Goal: Task Accomplishment & Management: Manage account settings

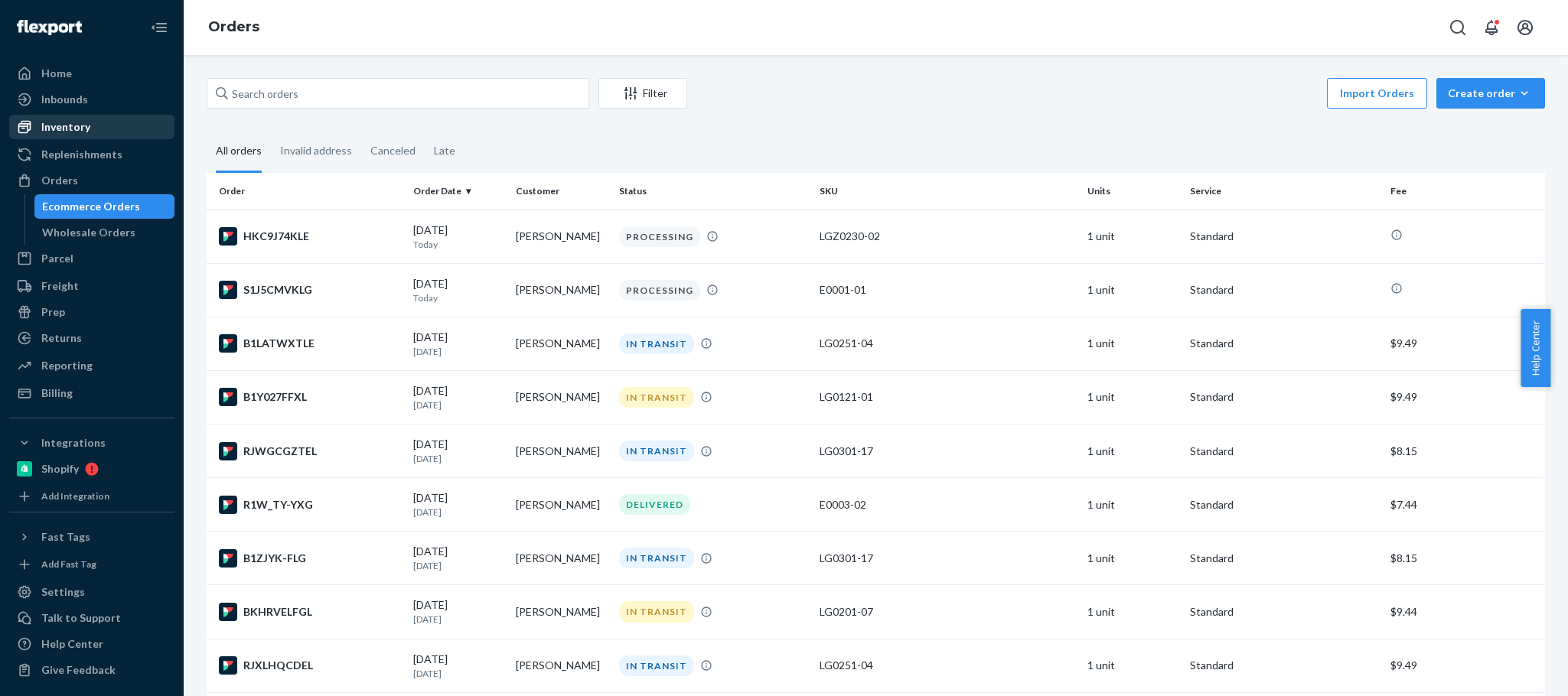
click at [127, 127] on div "Inventory" at bounding box center [92, 127] width 162 height 22
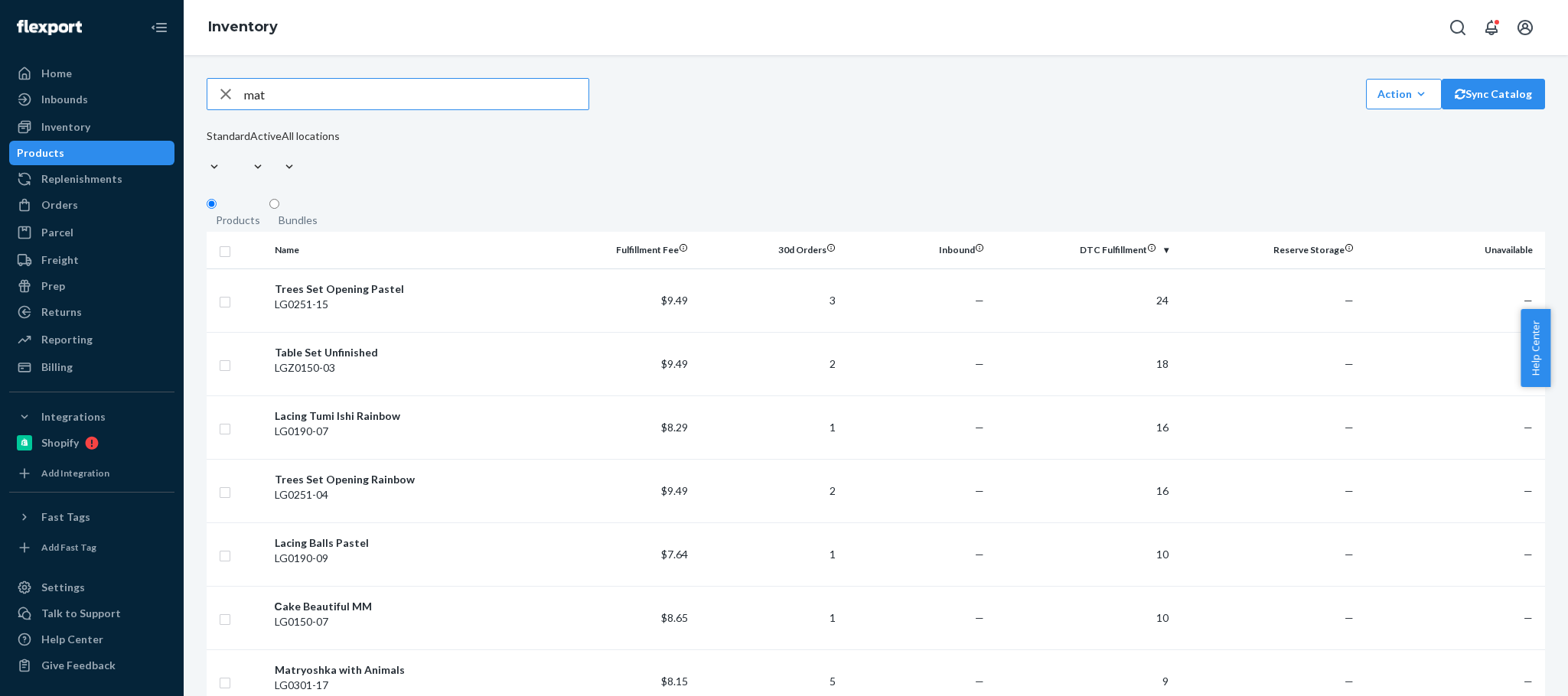
type input "mat"
click at [386, 472] on div "Matryoshka Pastel" at bounding box center [407, 479] width 266 height 15
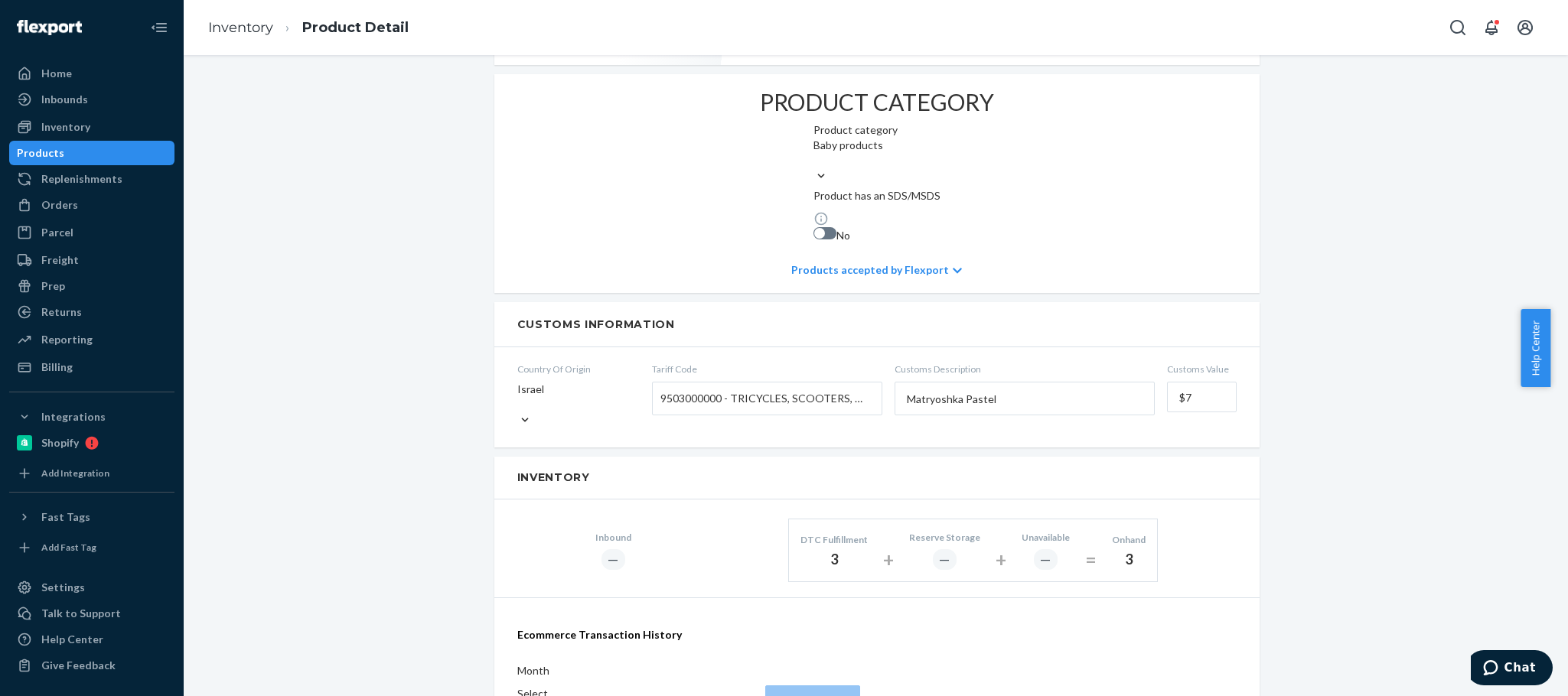
scroll to position [670, 0]
click at [751, 387] on span "9503000000 - TRICYCLES, SCOOTERS, PEDAL CARS, SIMILAR WHEELED TOYS, DOLLS' CARR…" at bounding box center [763, 399] width 206 height 26
click at [664, 386] on input "Tariff Code 9503000000 - TRICYCLES, SCOOTERS, PEDAL CARS, SIMILAR WHEELED TOYS,…" at bounding box center [662, 400] width 4 height 29
paste input "4421999000"
type input "4421999000"
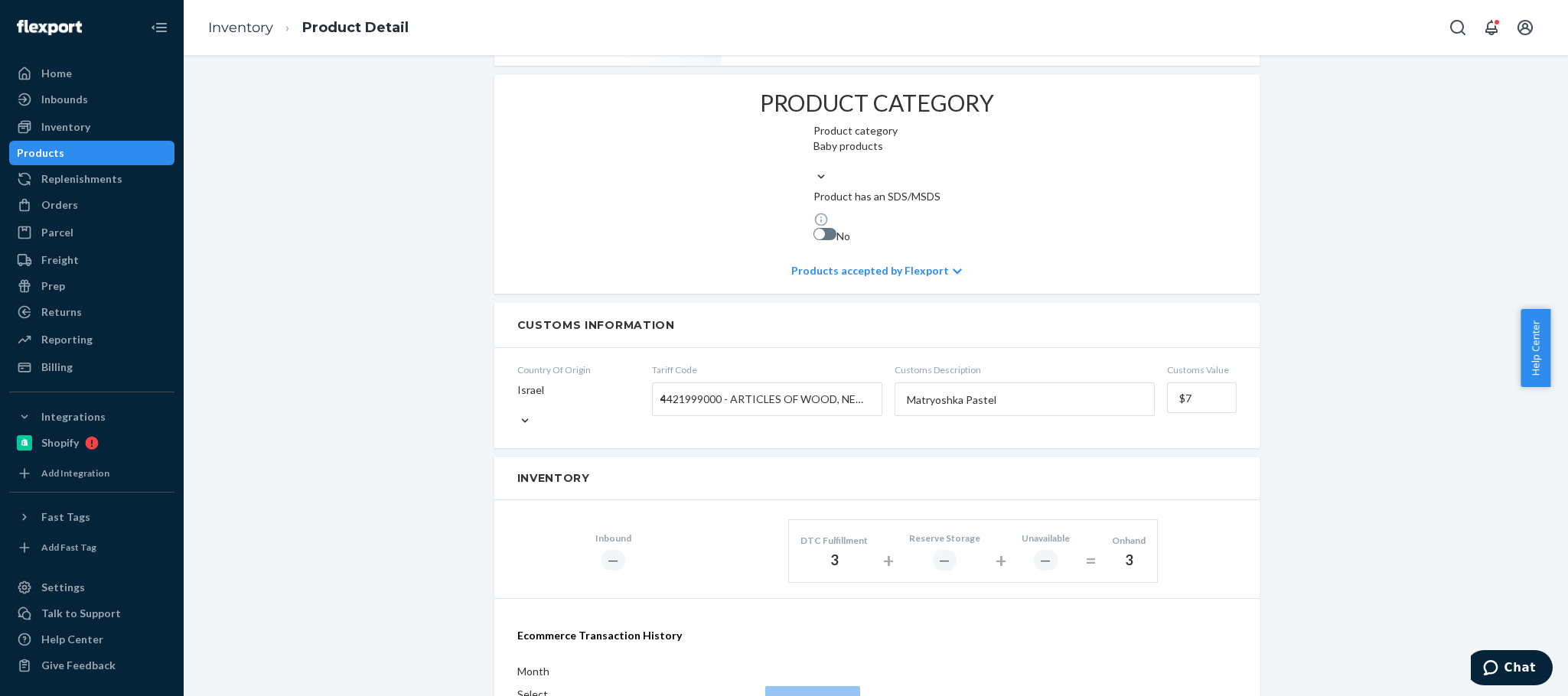
drag, startPoint x: 928, startPoint y: 239, endPoint x: 676, endPoint y: 211, distance: 253.6
click at [678, 348] on form "Country Of Origin [GEOGRAPHIC_DATA] Tariff Code 4421999000 - ARTICLES OF WOOD, …" at bounding box center [877, 398] width 766 height 100
paste input "wooden matryoshka dol"
type input "wooden matryoshka doll"
click at [1388, 243] on div "Matryoshka Pastel Actions Hide Request removal Create inbound identifiers & bar…" at bounding box center [875, 293] width 1362 height 1771
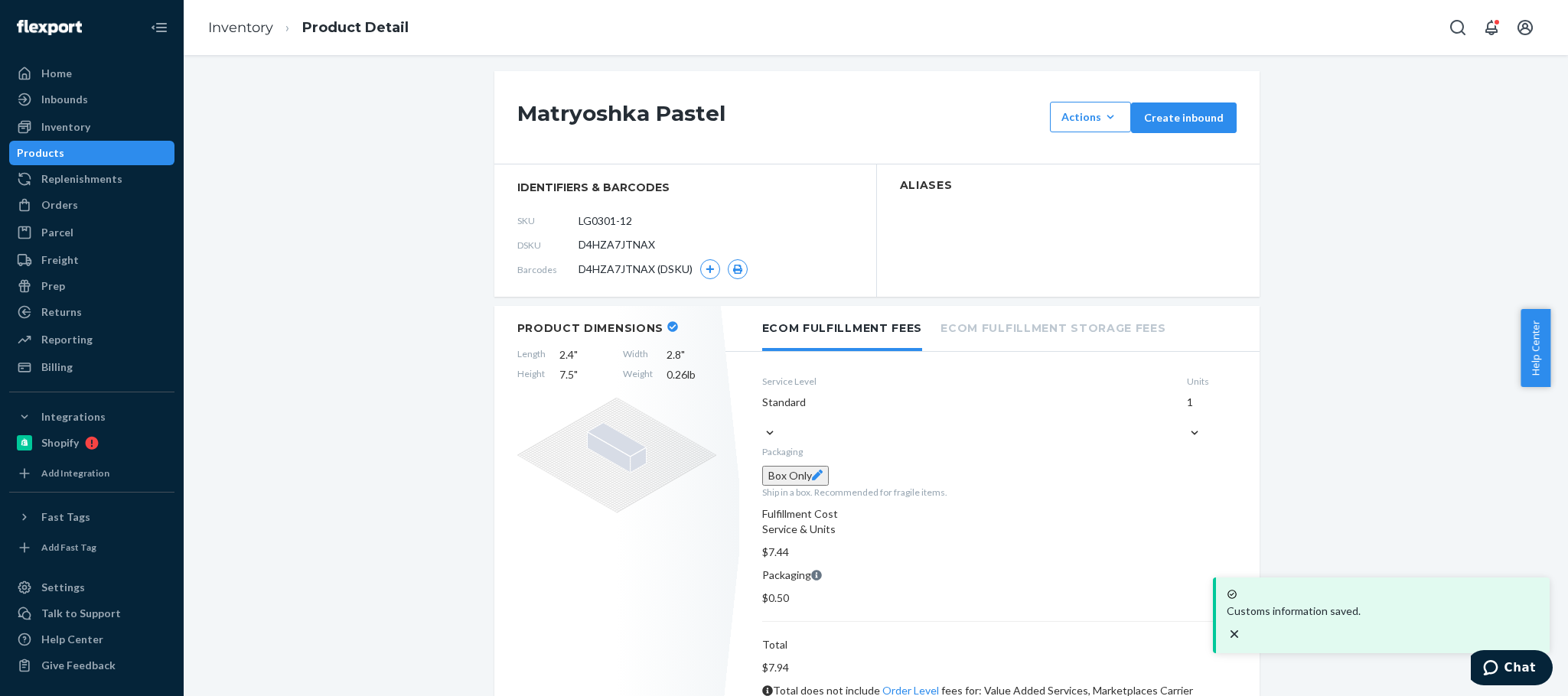
scroll to position [0, 0]
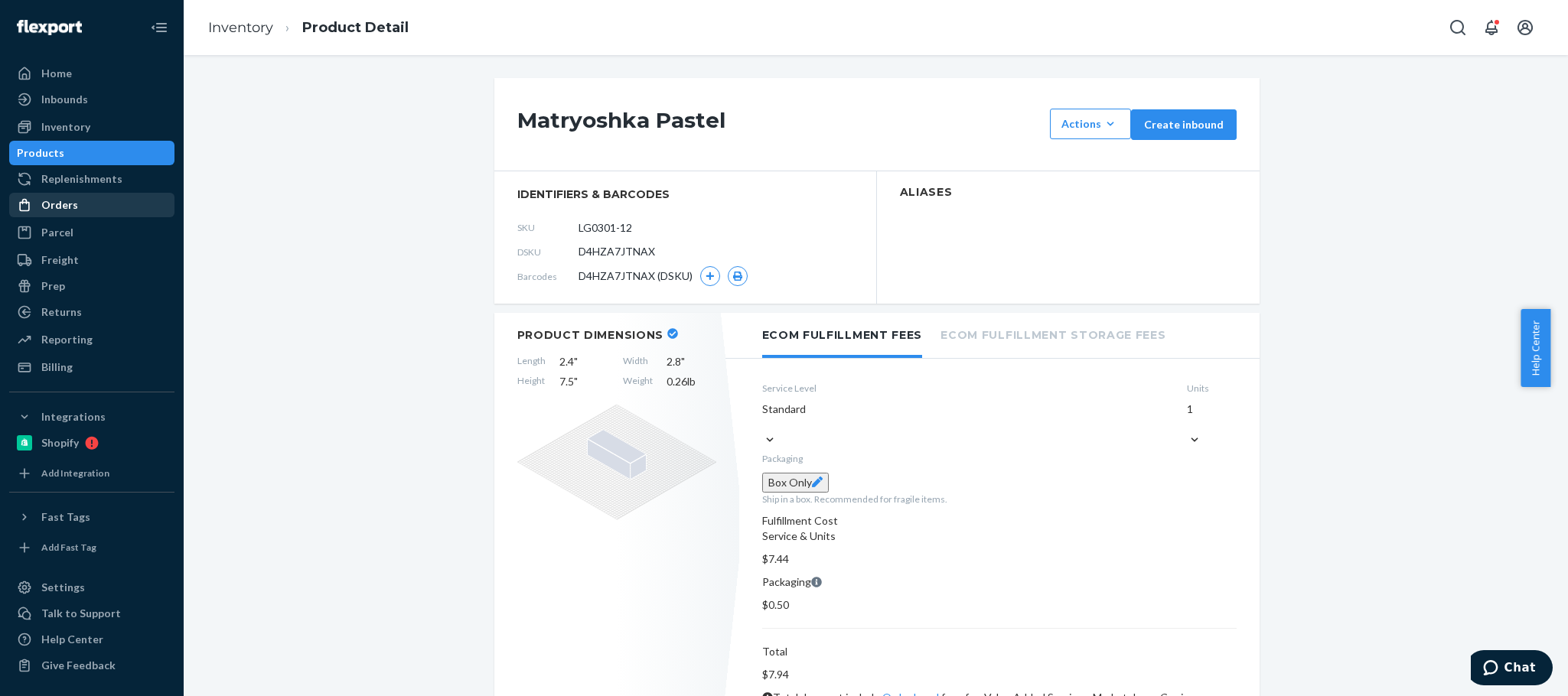
click at [53, 207] on div "Orders" at bounding box center [59, 204] width 37 height 15
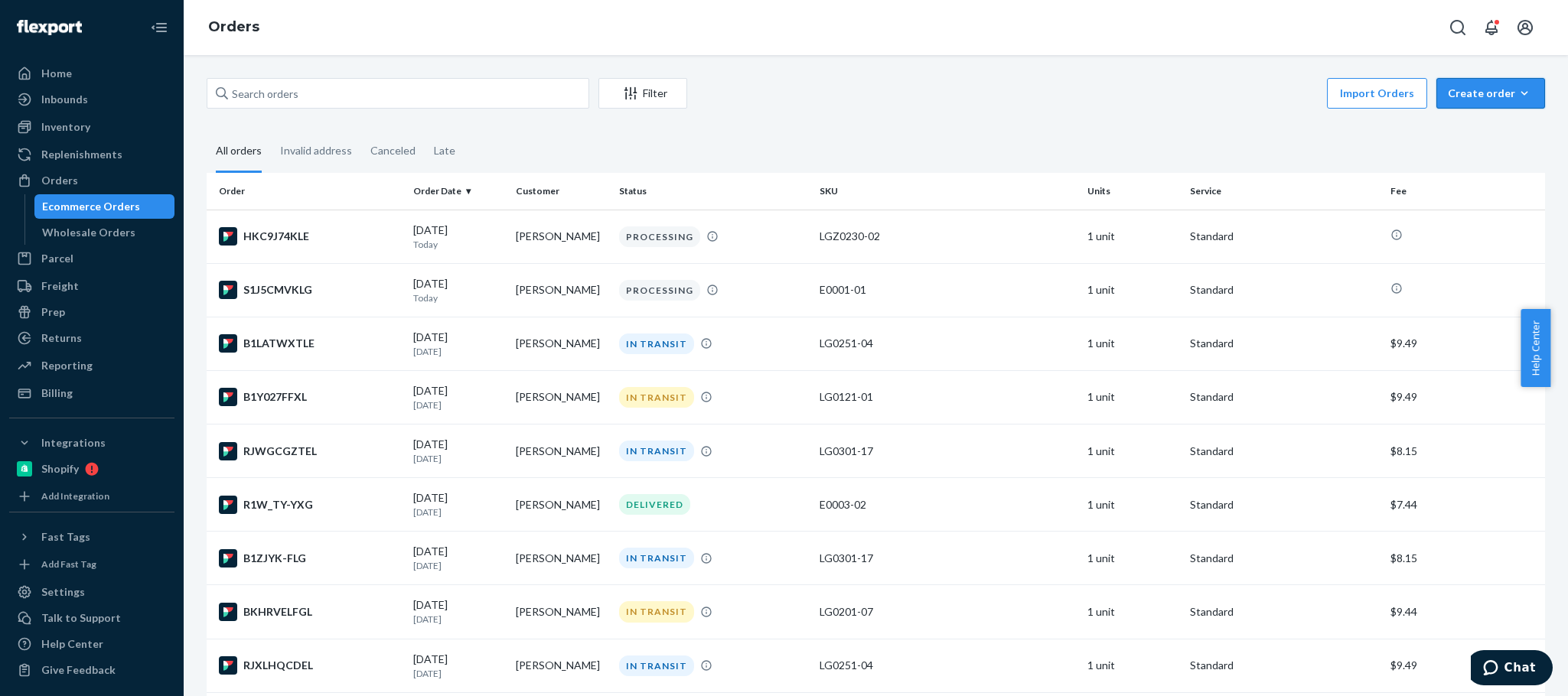
click at [1456, 101] on button "Create order Ecommerce order Removal order" at bounding box center [1490, 93] width 109 height 30
click at [1462, 117] on span "Ecommerce order" at bounding box center [1450, 112] width 84 height 11
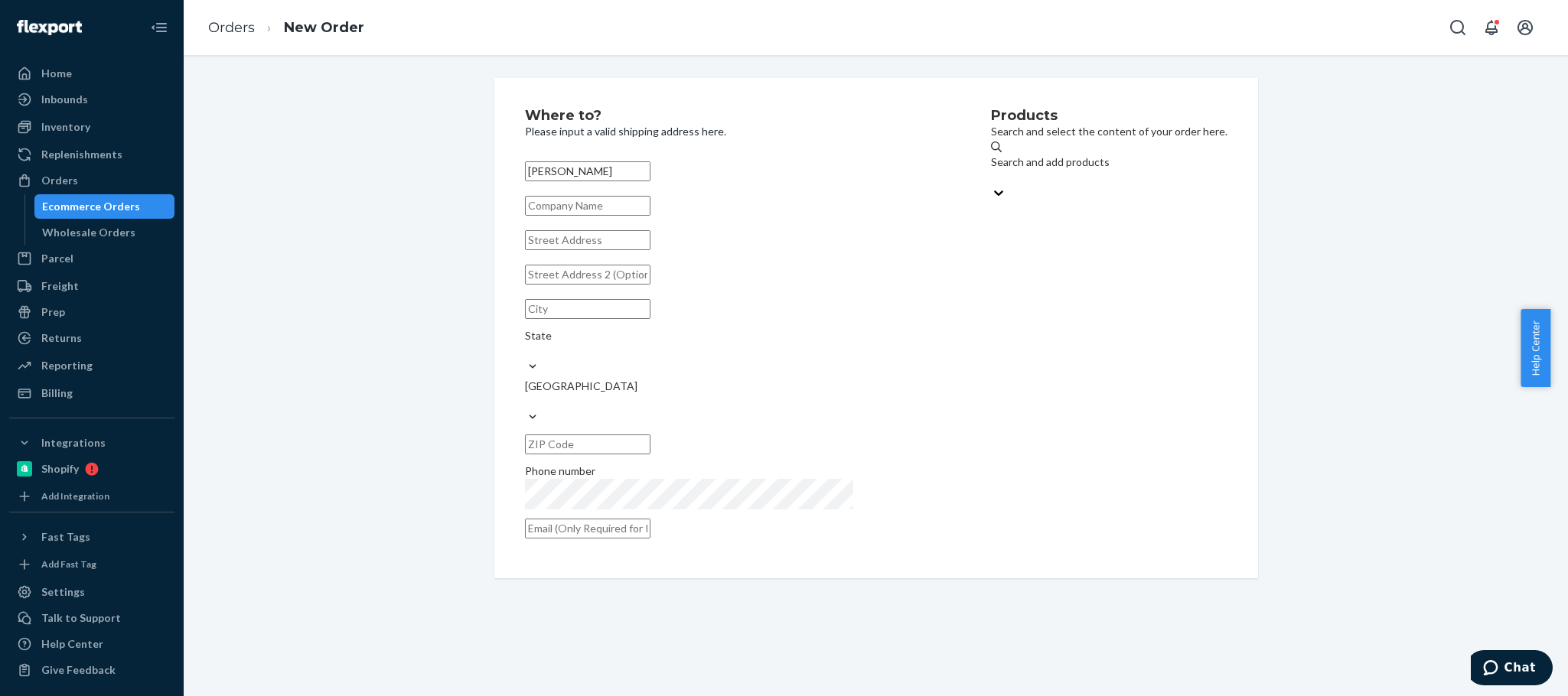
type input "[PERSON_NAME]"
click at [558, 250] on input "text" at bounding box center [588, 240] width 126 height 20
paste input "[STREET_ADDRESS]"
type input "[STREET_ADDRESS]"
drag, startPoint x: 598, startPoint y: 255, endPoint x: 328, endPoint y: 244, distance: 270.2
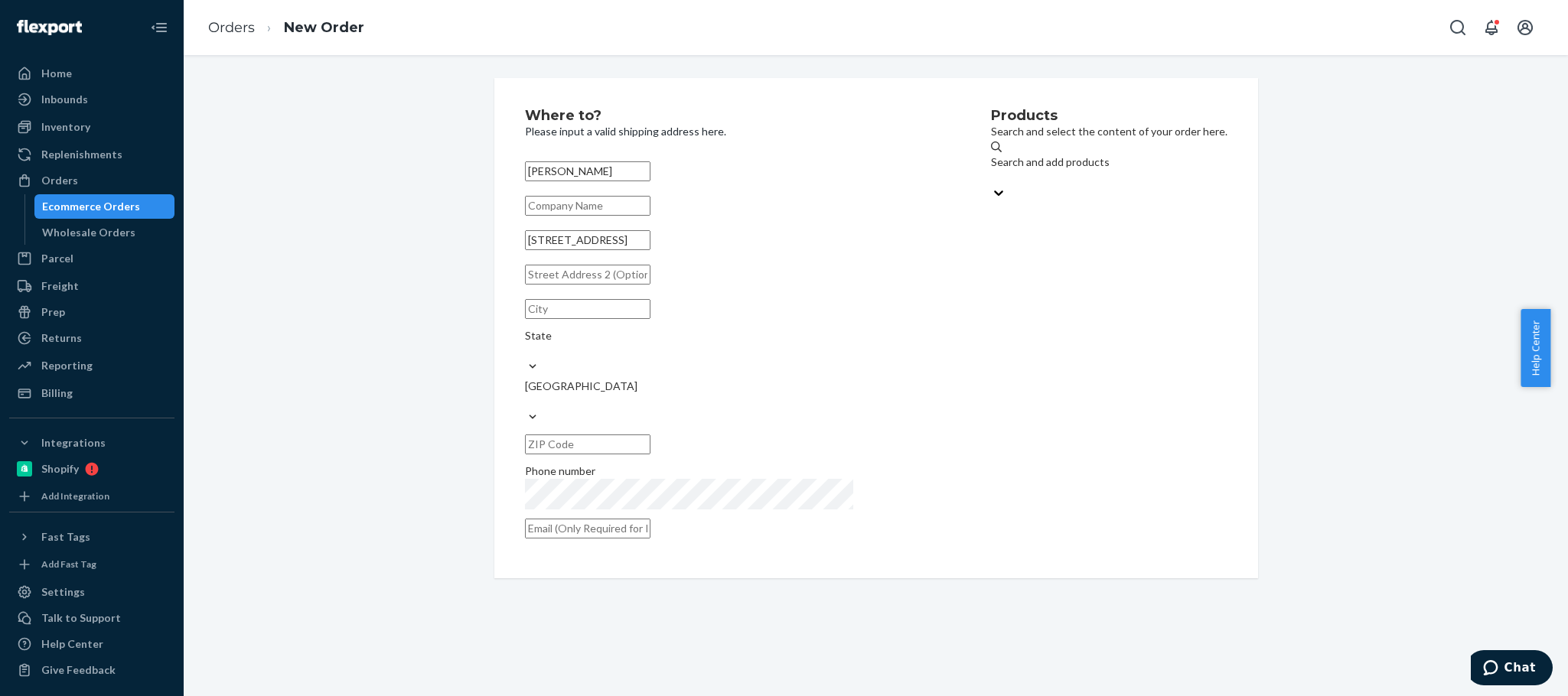
click at [330, 244] on div "Where to? Please input a valid shipping address here. [PERSON_NAME] [STREET_ADD…" at bounding box center [875, 328] width 1362 height 500
paste input "[STREET_ADDRESS]"
type input "[STREET_ADDRESS]"
click at [374, 226] on div "Where to? Please input a valid shipping address here. [PERSON_NAME] [STREET_ADD…" at bounding box center [875, 328] width 1362 height 500
click at [605, 383] on div "[GEOGRAPHIC_DATA]" at bounding box center [735, 394] width 420 height 30
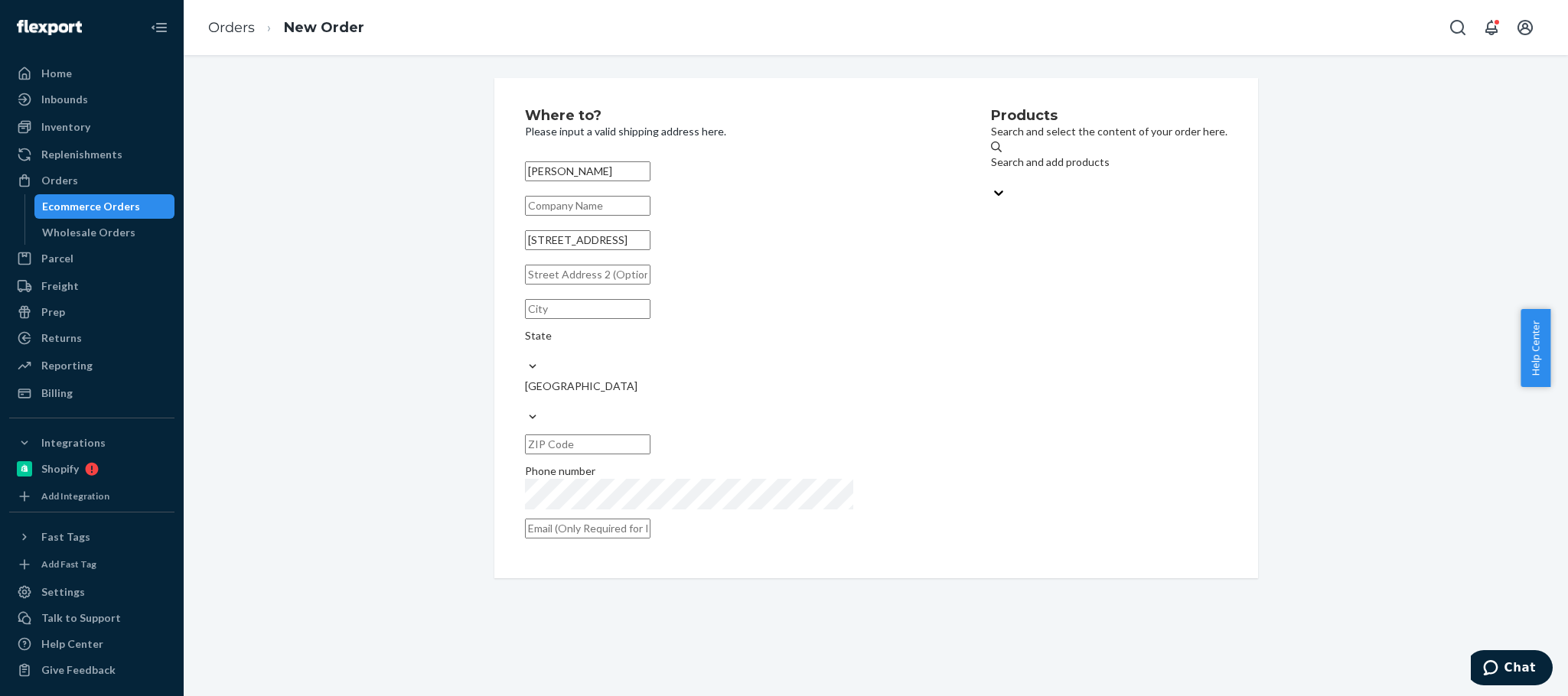
click at [527, 394] on input "[GEOGRAPHIC_DATA]" at bounding box center [526, 401] width 2 height 15
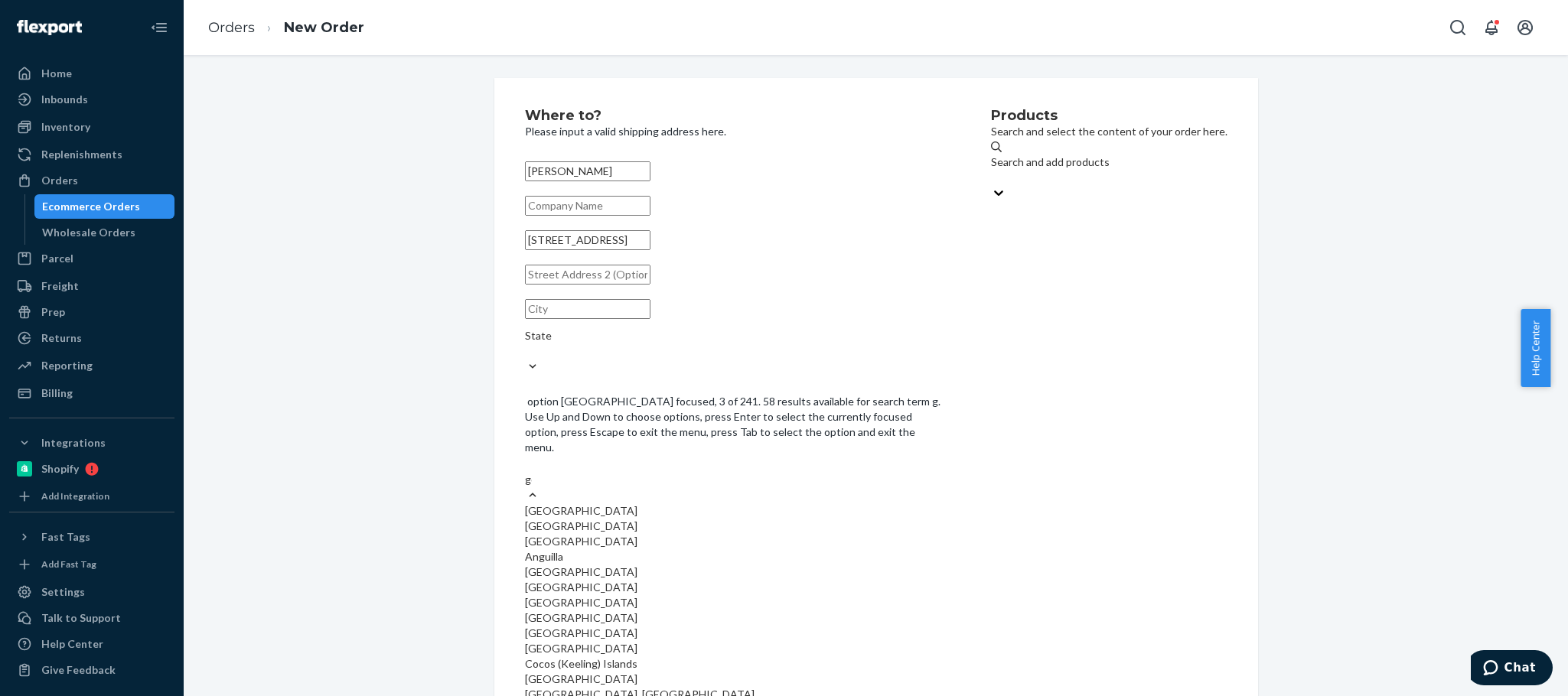
type input "ger"
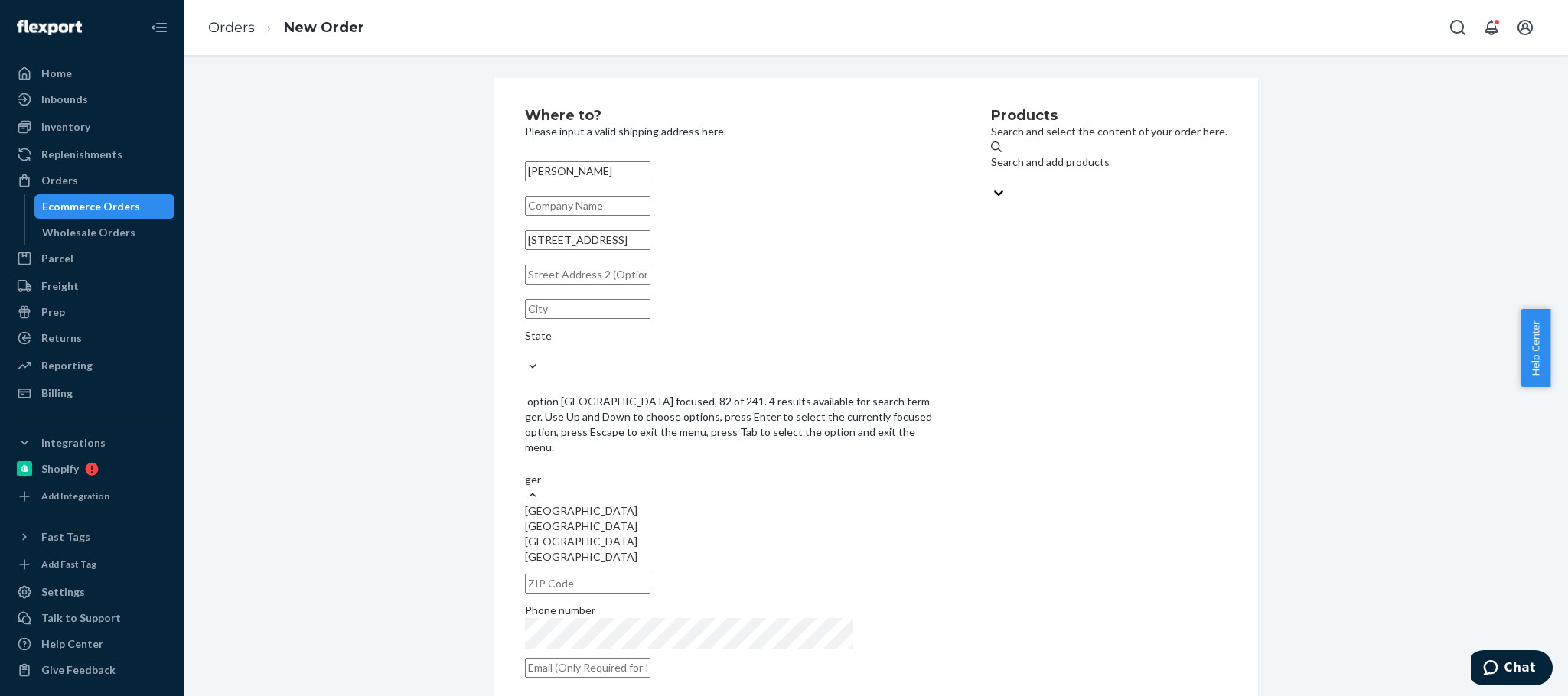
click at [570, 518] on div "[GEOGRAPHIC_DATA]" at bounding box center [735, 526] width 420 height 15
click at [542, 472] on input "ger" at bounding box center [533, 479] width 17 height 15
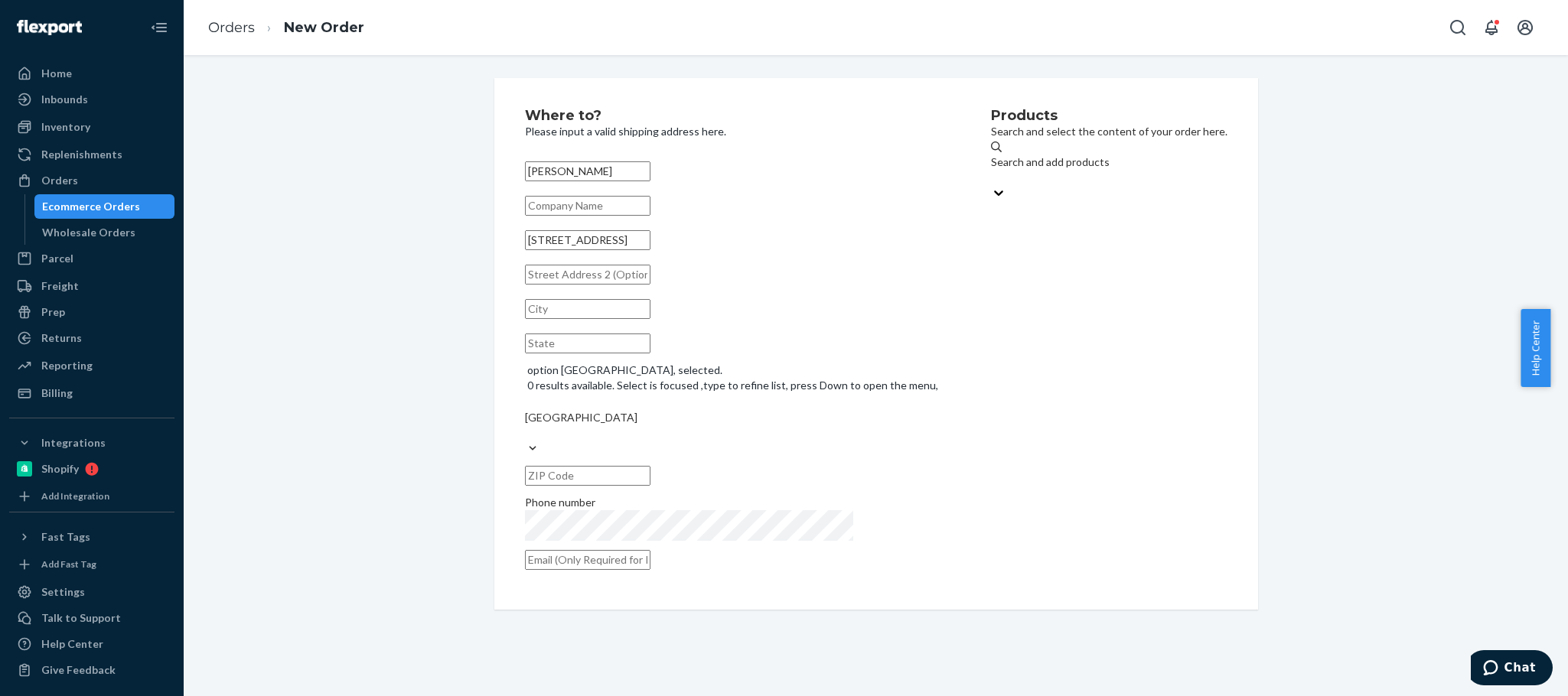
click at [651, 550] on input "text" at bounding box center [588, 560] width 126 height 20
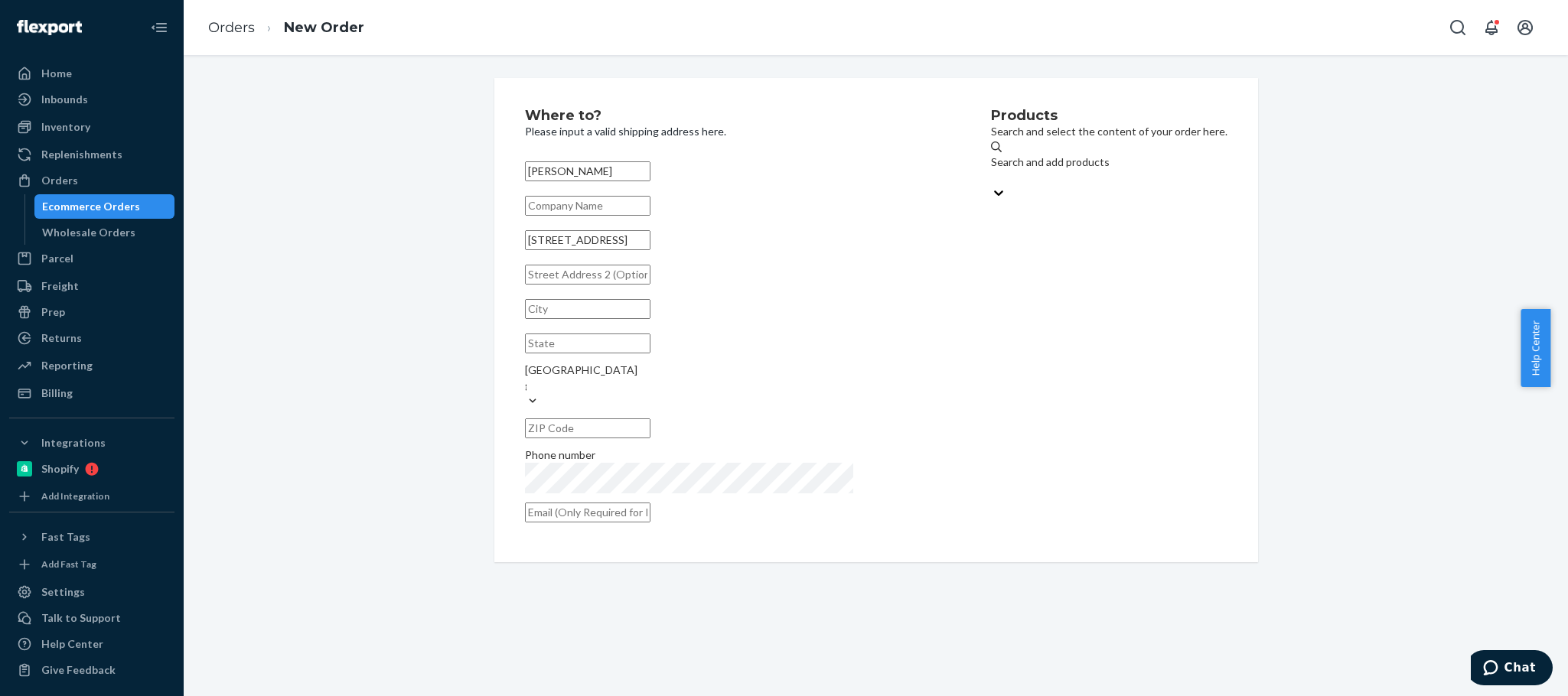
paste input "[PERSON_NAME][EMAIL_ADDRESS][DOMAIN_NAME]"
type input "[PERSON_NAME][EMAIL_ADDRESS][DOMAIN_NAME]"
click at [1332, 421] on div "Where to? Please input a valid shipping address here. [PERSON_NAME][STREET_ADDR…" at bounding box center [875, 320] width 1362 height 484
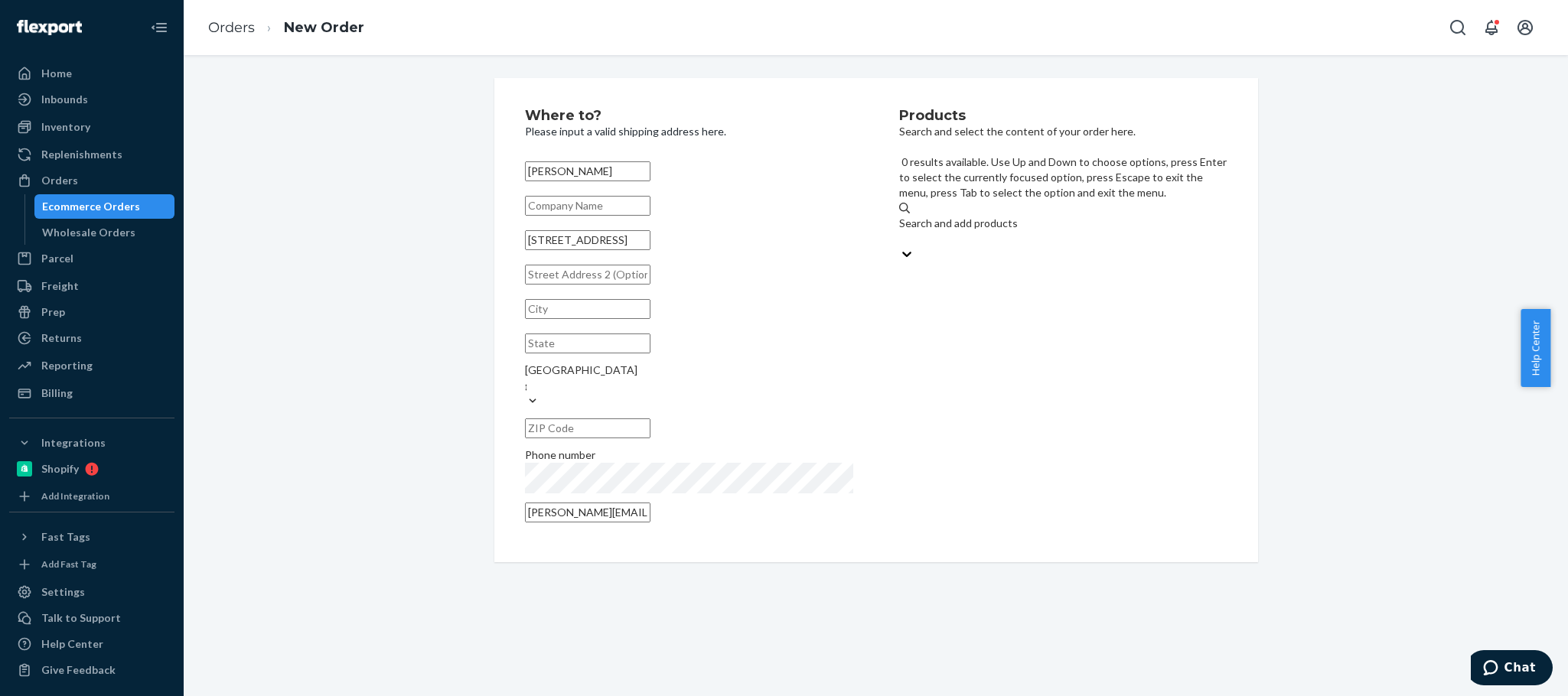
click at [993, 215] on div "Search and add products" at bounding box center [1064, 222] width 328 height 15
click at [901, 231] on input "0 results available. Use Up and Down to choose options, press Enter to select t…" at bounding box center [900, 238] width 2 height 15
type input "matr"
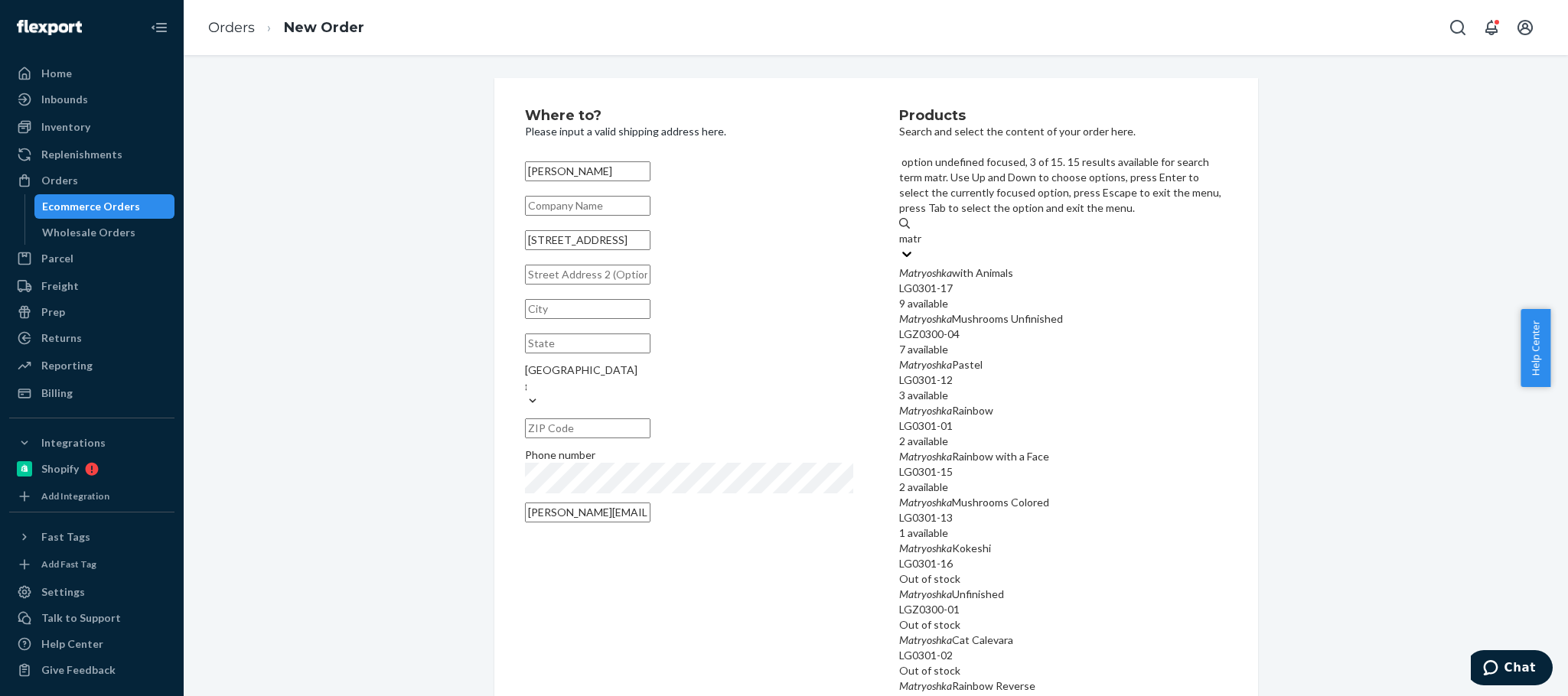
click at [992, 357] on div "Matryoshka Pastel" at bounding box center [1064, 364] width 328 height 15
click at [923, 247] on input "matr" at bounding box center [911, 238] width 23 height 15
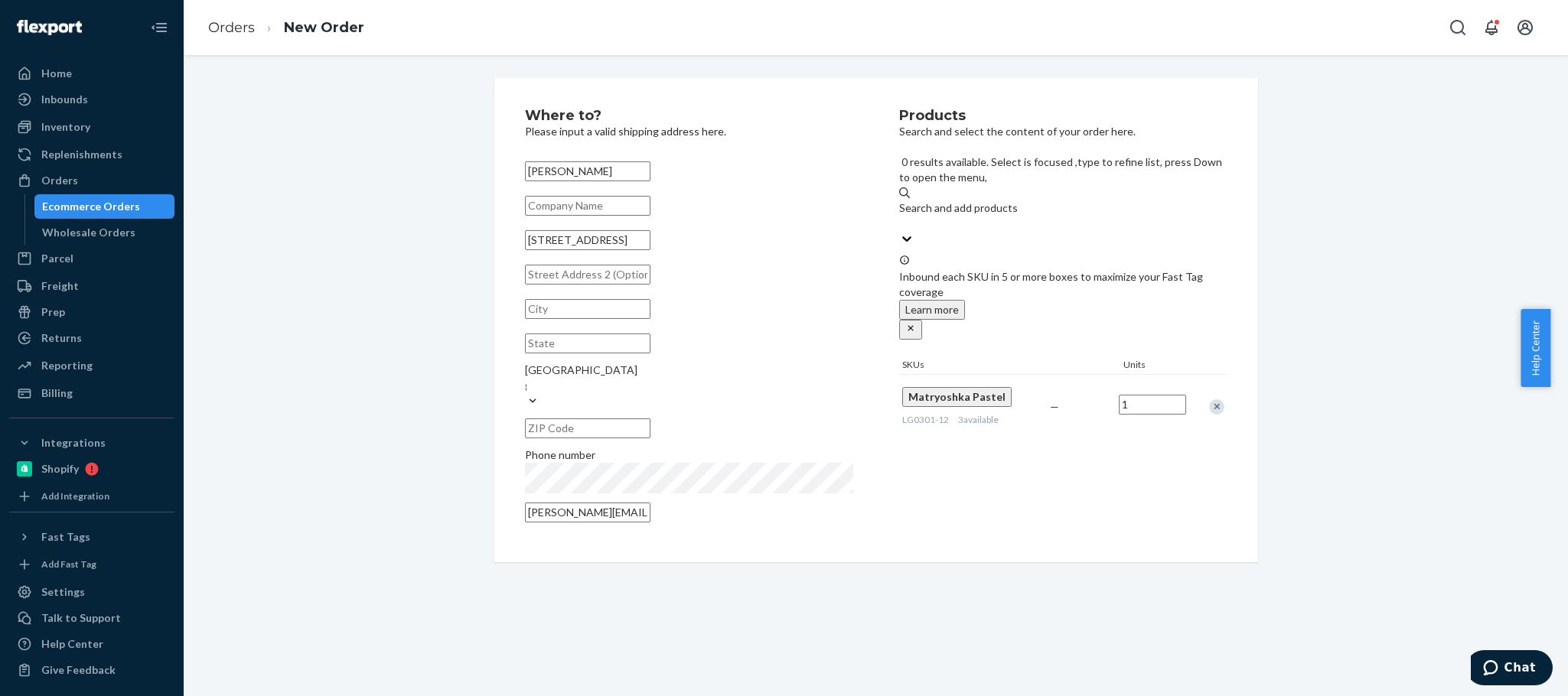
click at [568, 213] on input "text" at bounding box center [588, 205] width 126 height 20
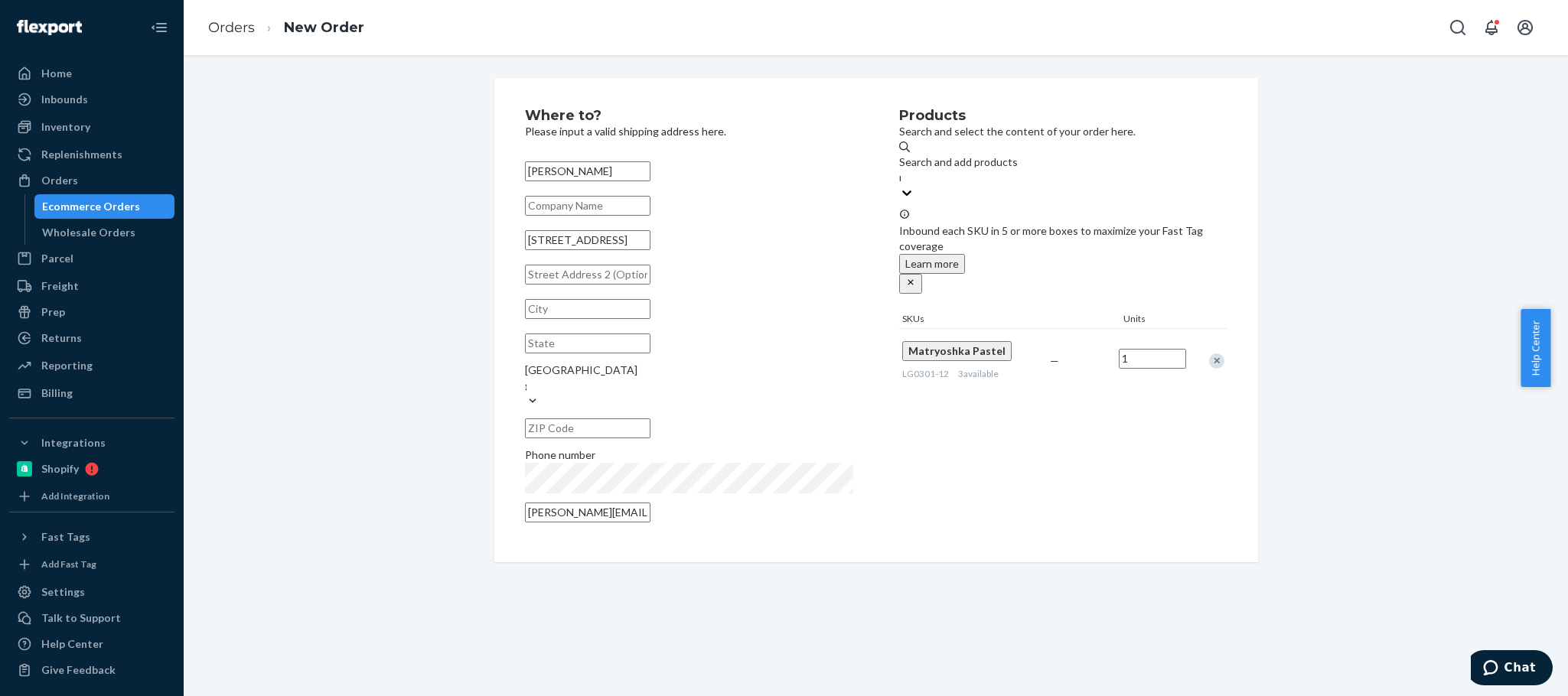
paste input "ETSY IOSS IM3720000224/16.44EUR"
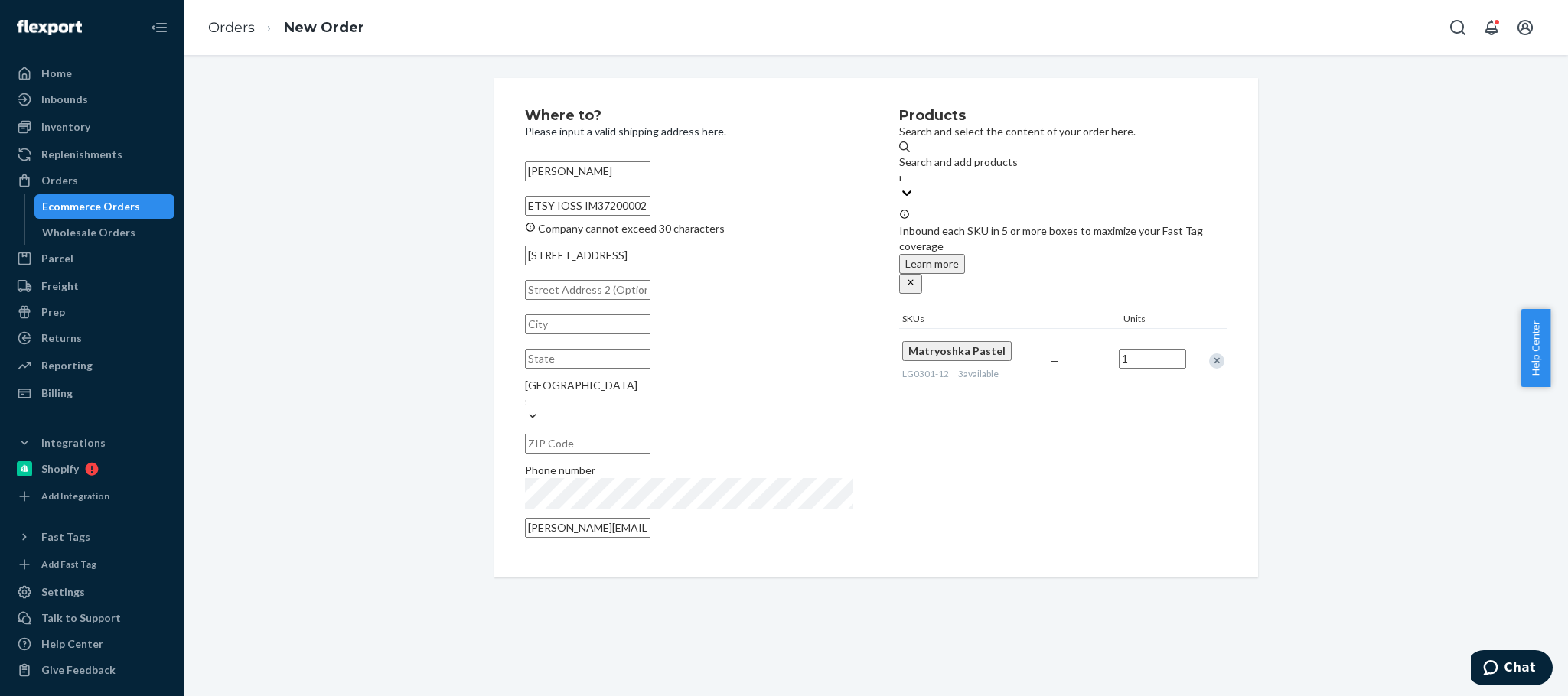
click at [651, 215] on input "ETSY IOSS IM3720000224/16.44EUR" at bounding box center [588, 205] width 126 height 20
type input "ETSY IOSS IM3720000224/24.6EUR"
click at [340, 157] on div "Where to? Please input a valid shipping address here. [PERSON_NAME] ETSY IOSS I…" at bounding box center [875, 320] width 1362 height 484
click at [651, 343] on input "text" at bounding box center [588, 344] width 126 height 20
paste input "Au"
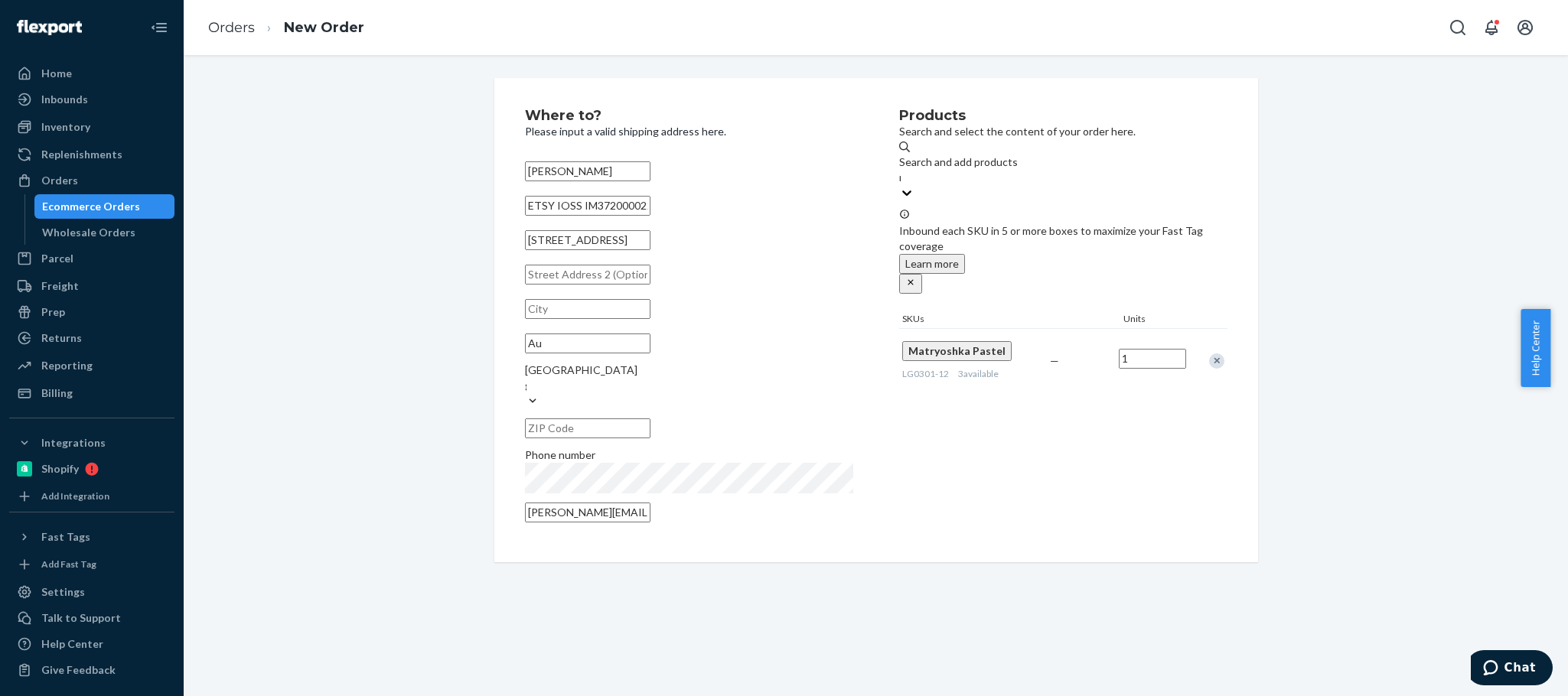
type input "Au"
click at [651, 418] on input "text" at bounding box center [588, 428] width 126 height 20
paste input "83075"
type input "83075"
click at [618, 319] on input "text" at bounding box center [588, 309] width 126 height 20
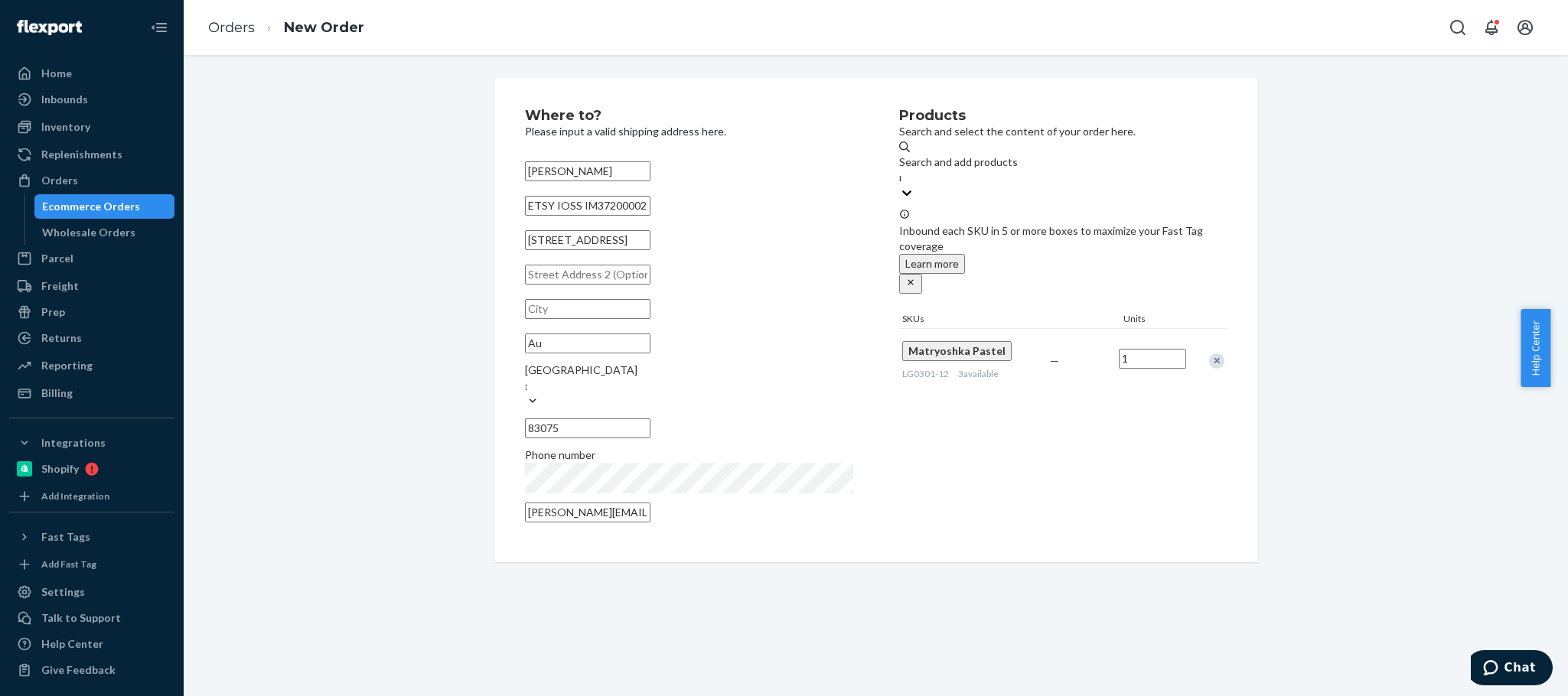
paste input "83075"
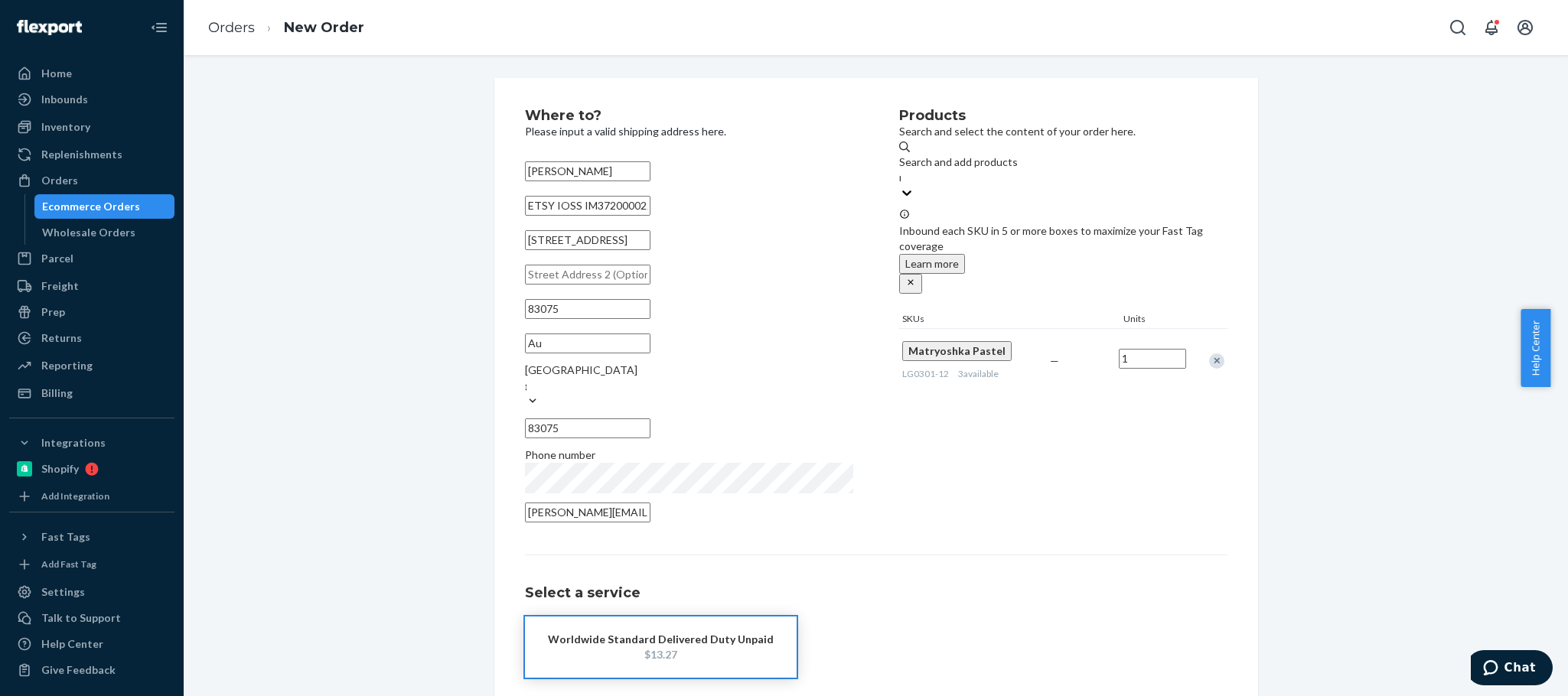
type input "83075"
click at [384, 284] on div "Where to? Please input a valid shipping address here. [PERSON_NAME] ETSY IOSS I…" at bounding box center [875, 423] width 1362 height 692
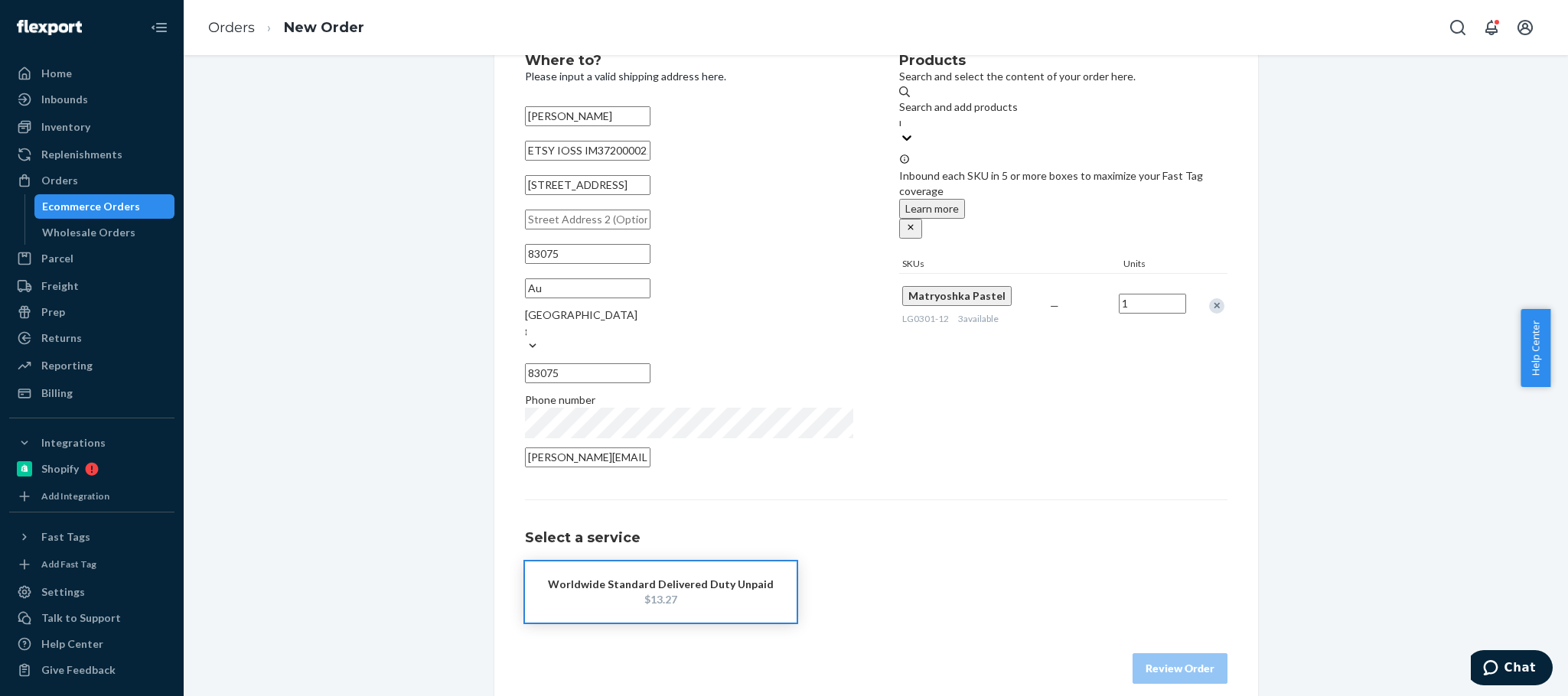
scroll to position [60, 0]
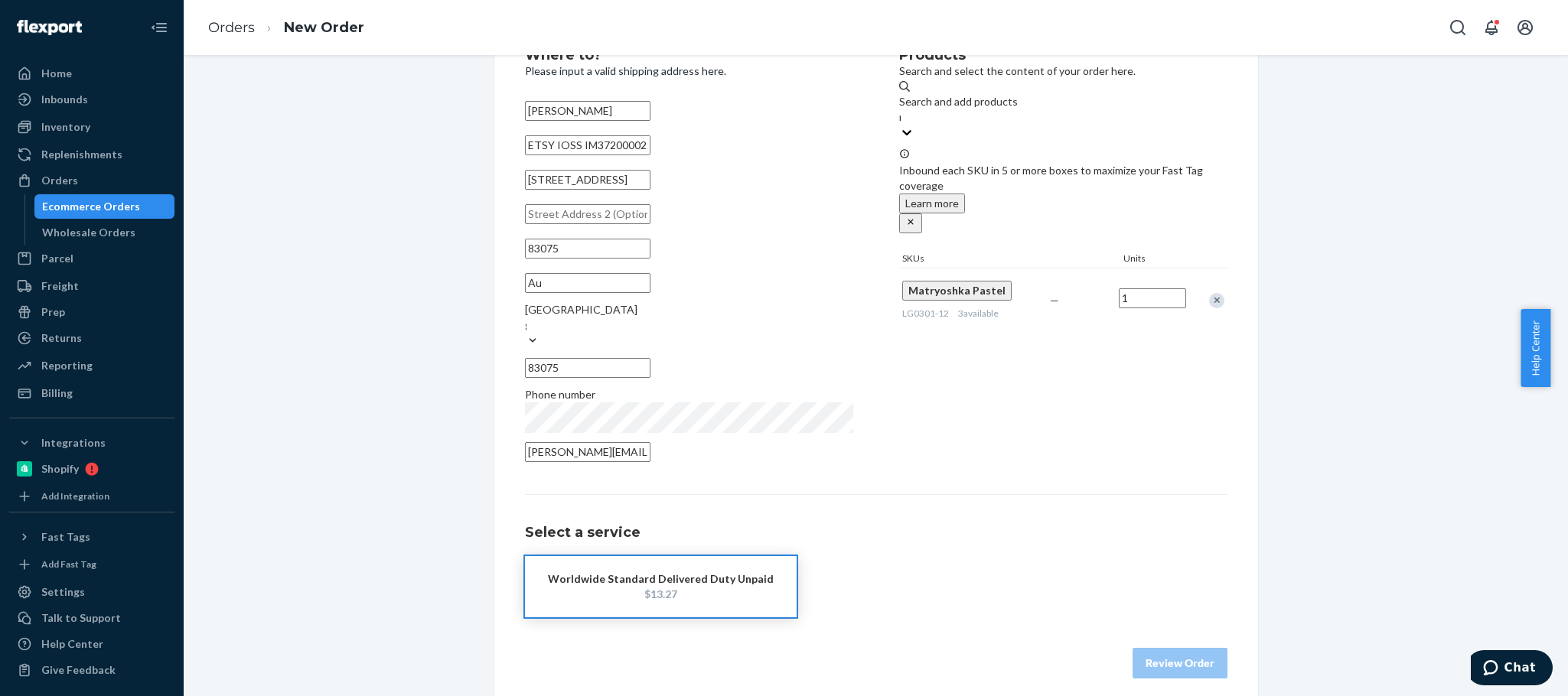
drag, startPoint x: 691, startPoint y: 278, endPoint x: 430, endPoint y: 285, distance: 261.1
click at [432, 287] on div "Where to? Please input a valid shipping address here. [PERSON_NAME] ETSY IOSS I…" at bounding box center [875, 363] width 1362 height 692
paste input "Ortsteil [GEOGRAPHIC_DATA]"
click at [1058, 353] on div "Products Search and select the content of your order here. Search and add produ…" at bounding box center [1064, 259] width 328 height 422
click at [651, 278] on input "Ortsteil [GEOGRAPHIC_DATA]" at bounding box center [588, 283] width 126 height 20
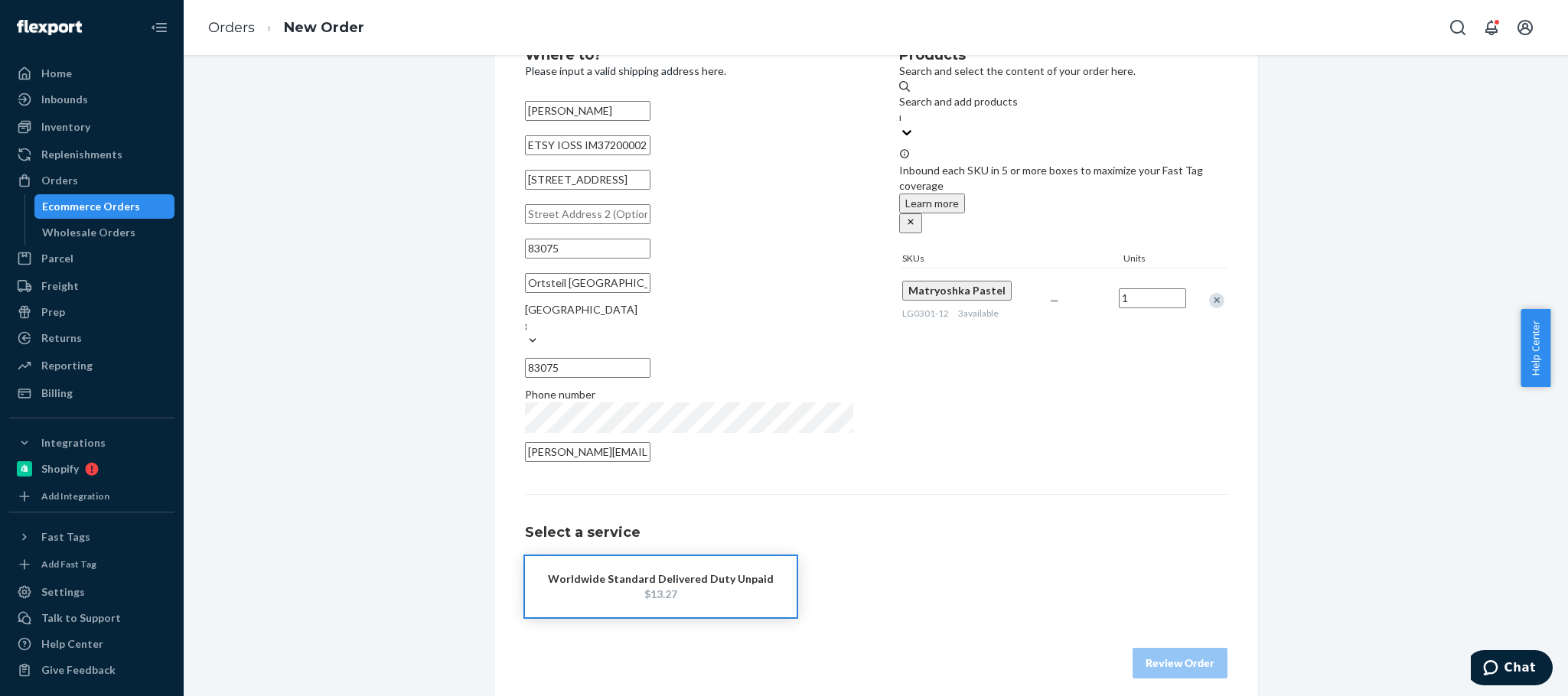
type input "Ortsteil [GEOGRAPHIC_DATA]"
click at [407, 303] on div "Where to? Please input a valid shipping address here. [PERSON_NAME] ETSY IOSS I…" at bounding box center [875, 363] width 1362 height 692
drag, startPoint x: 602, startPoint y: 276, endPoint x: 296, endPoint y: 259, distance: 306.5
click at [336, 259] on div "Where to? Please input a valid shipping address here. [PERSON_NAME] ETSY IOSS I…" at bounding box center [875, 363] width 1362 height 692
paste input "Bad Feilnbach-Au"
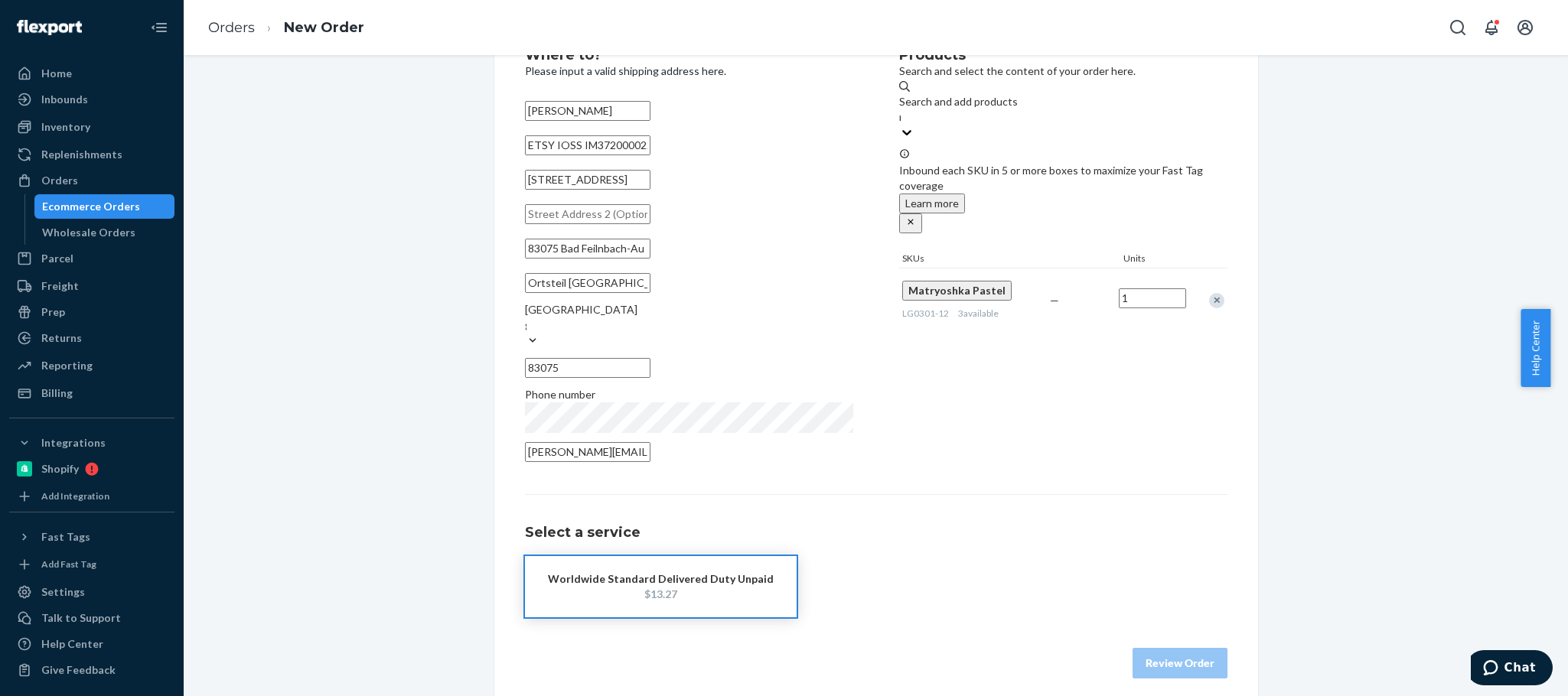
drag, startPoint x: 558, startPoint y: 280, endPoint x: 370, endPoint y: 278, distance: 188.0
click at [367, 280] on div "Where to? Please input a valid shipping address here. [PERSON_NAME] ETSY IOSS I…" at bounding box center [875, 363] width 1362 height 692
drag, startPoint x: 591, startPoint y: 283, endPoint x: 746, endPoint y: 296, distance: 155.5
click at [704, 290] on div "[GEOGRAPHIC_DATA] Ortsteil [GEOGRAPHIC_DATA] [GEOGRAPHIC_DATA] ger 83075" at bounding box center [689, 308] width 328 height 150
type input "Bad Feilnbach"
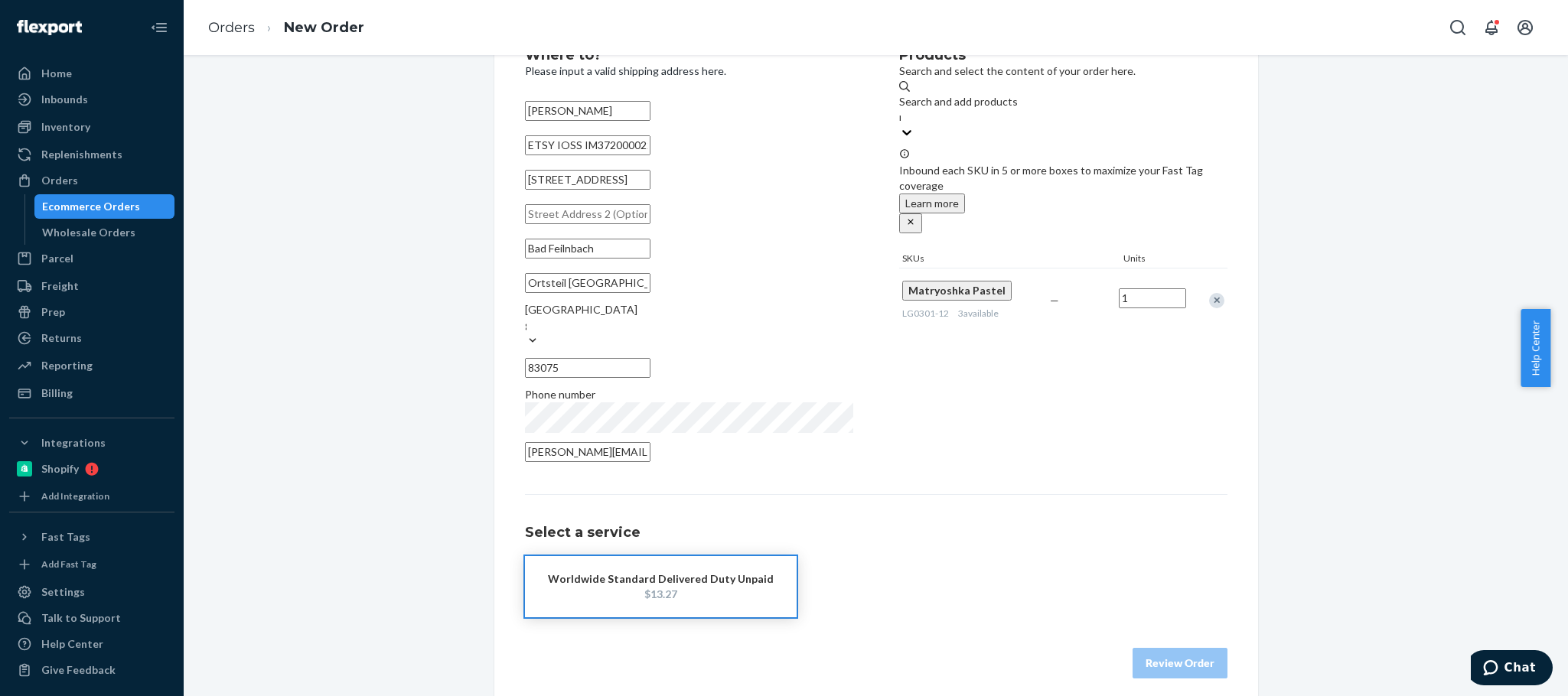
click at [1021, 347] on div "Products Search and select the content of your order here. Search and add produ…" at bounding box center [1064, 259] width 328 height 422
click at [682, 589] on div "$13.27" at bounding box center [661, 594] width 226 height 15
click at [1173, 654] on button "Review Order" at bounding box center [1180, 663] width 95 height 30
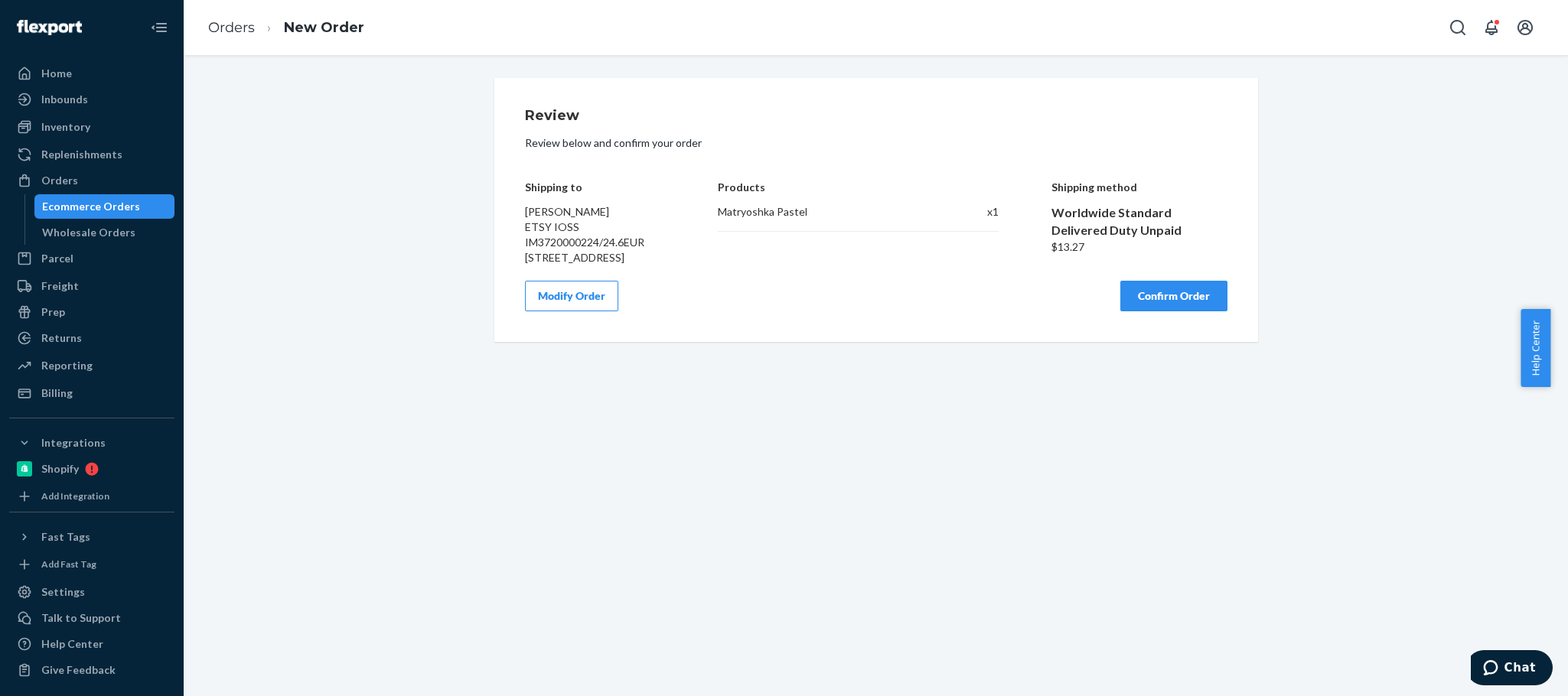
click at [1171, 311] on button "Confirm Order" at bounding box center [1173, 296] width 107 height 30
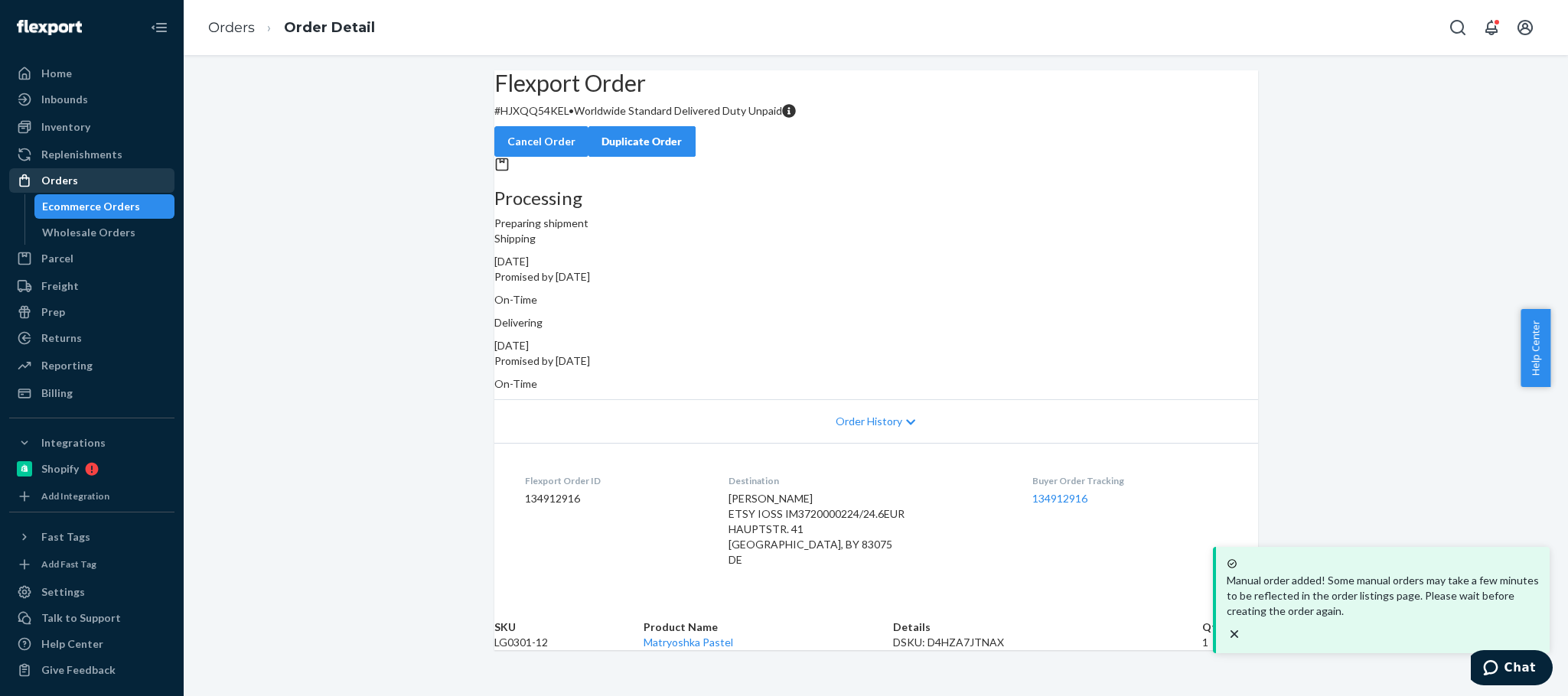
click at [103, 170] on div "Orders" at bounding box center [92, 180] width 162 height 22
